Goal: Information Seeking & Learning: Learn about a topic

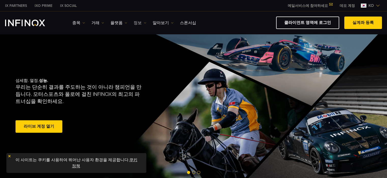
click at [142, 21] on link "정보" at bounding box center [140, 23] width 13 height 6
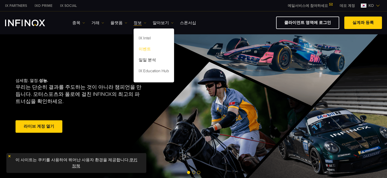
click at [147, 50] on link "이벤트" at bounding box center [154, 50] width 41 height 11
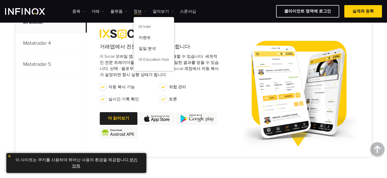
scroll to position [255, 0]
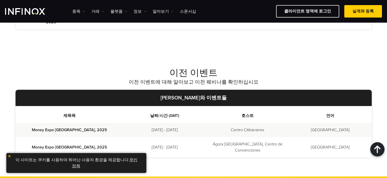
scroll to position [255, 0]
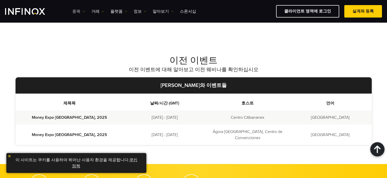
click at [77, 9] on link "종목" at bounding box center [78, 11] width 13 height 6
click at [77, 28] on link "종목" at bounding box center [86, 27] width 28 height 11
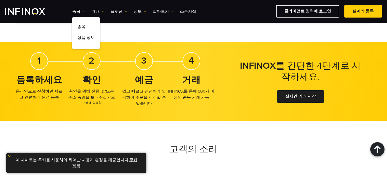
scroll to position [382, 0]
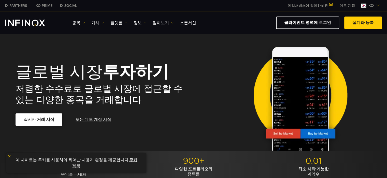
click at [33, 120] on link "실시간 거래 시작" at bounding box center [39, 120] width 47 height 12
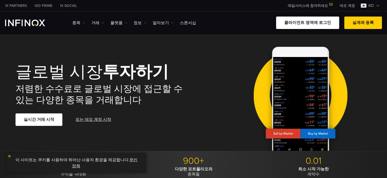
click at [326, 21] on link "클라이언트 영역에 로그인" at bounding box center [307, 23] width 63 height 12
